Goal: Information Seeking & Learning: Check status

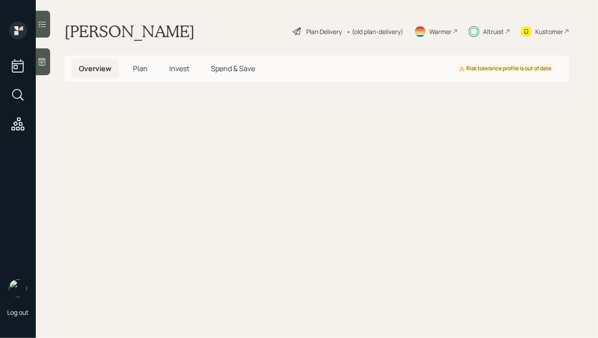
click at [169, 66] on span "Invest" at bounding box center [179, 69] width 20 height 10
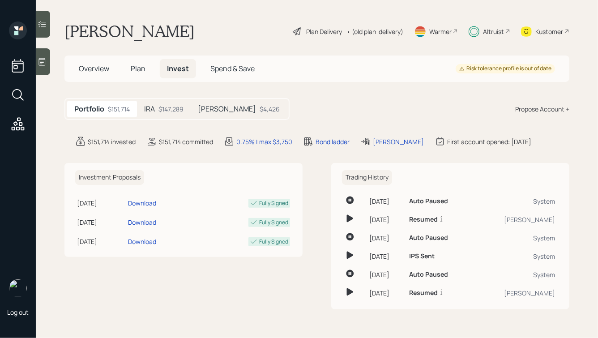
click at [222, 107] on h5 "[PERSON_NAME]" at bounding box center [227, 109] width 58 height 9
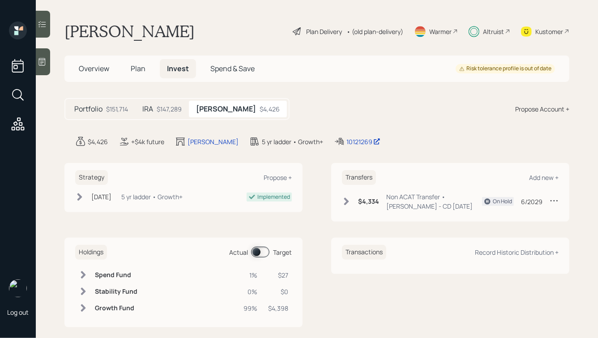
click at [158, 110] on div "$147,289" at bounding box center [169, 108] width 25 height 9
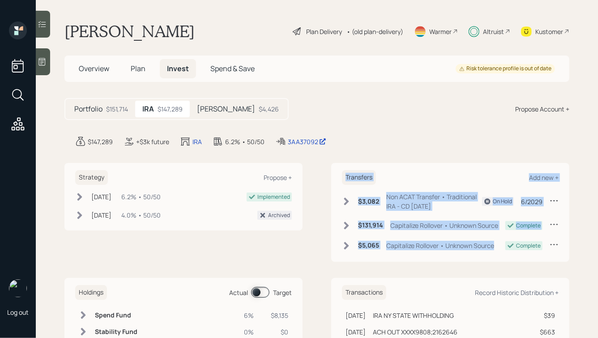
drag, startPoint x: 342, startPoint y: 171, endPoint x: 431, endPoint y: 264, distance: 129.2
